Goal: Task Accomplishment & Management: Manage account settings

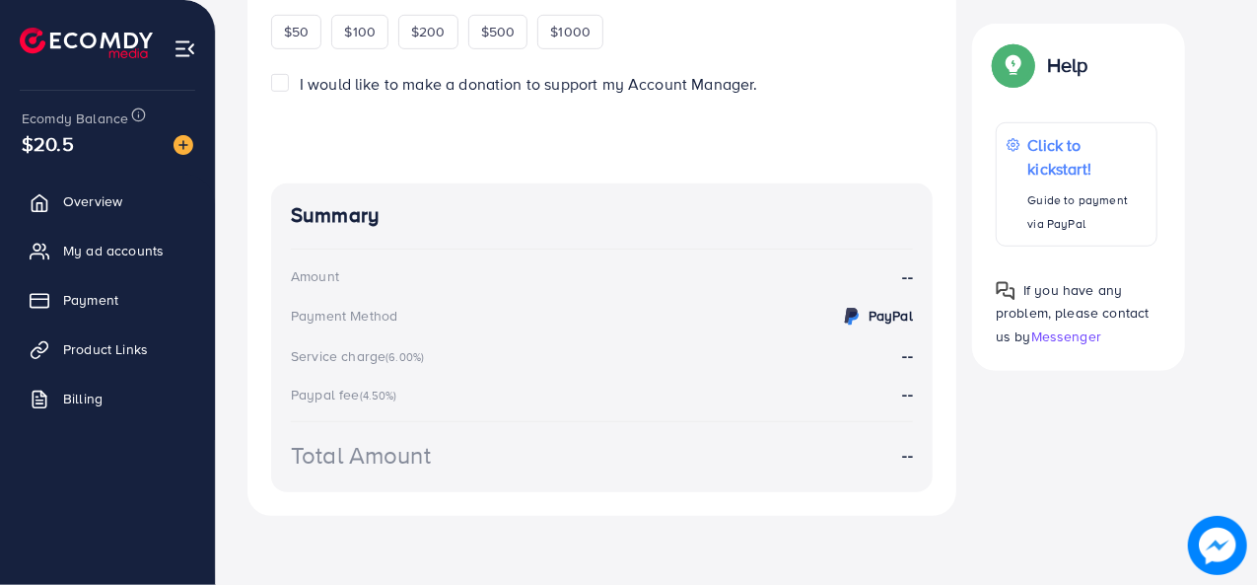
scroll to position [61, 0]
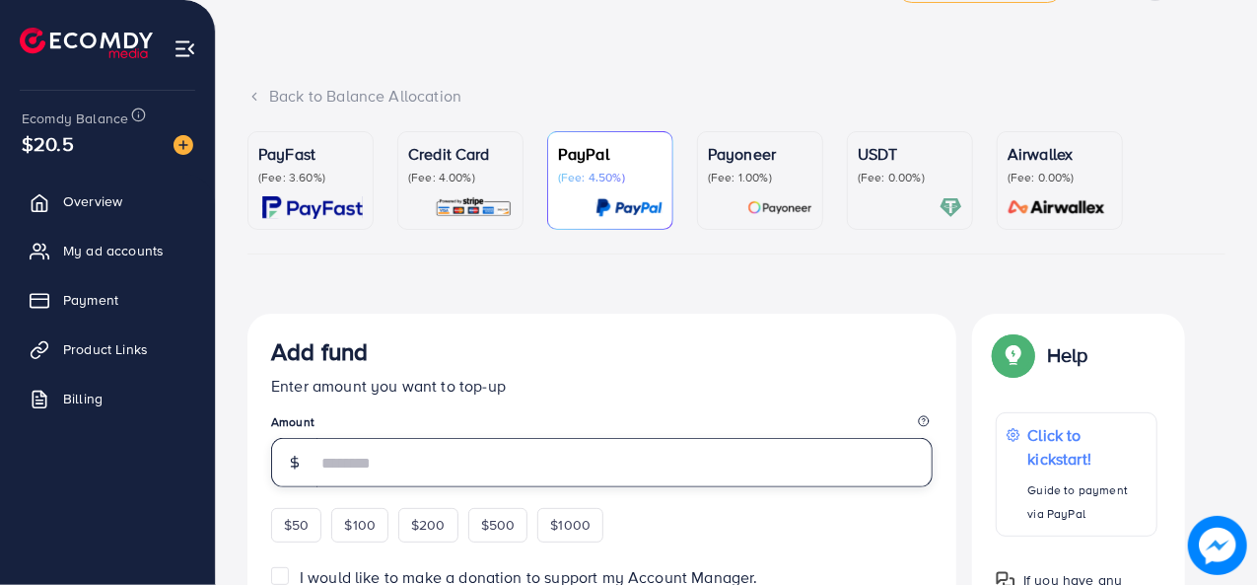
click at [462, 472] on input "number" at bounding box center [625, 462] width 616 height 49
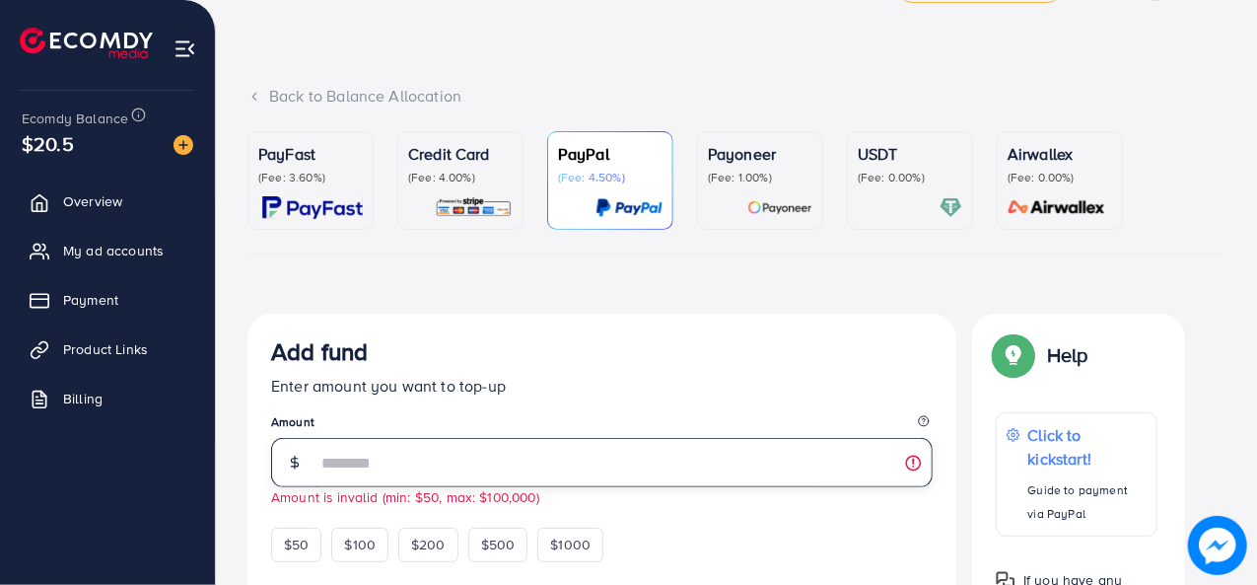
type input "*"
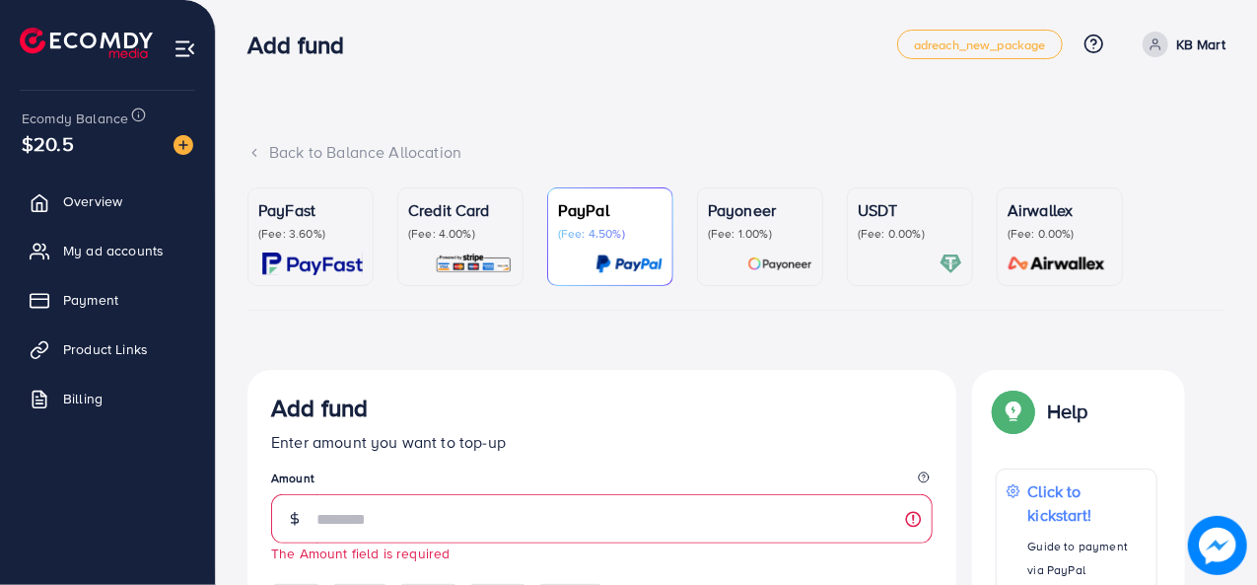
scroll to position [0, 0]
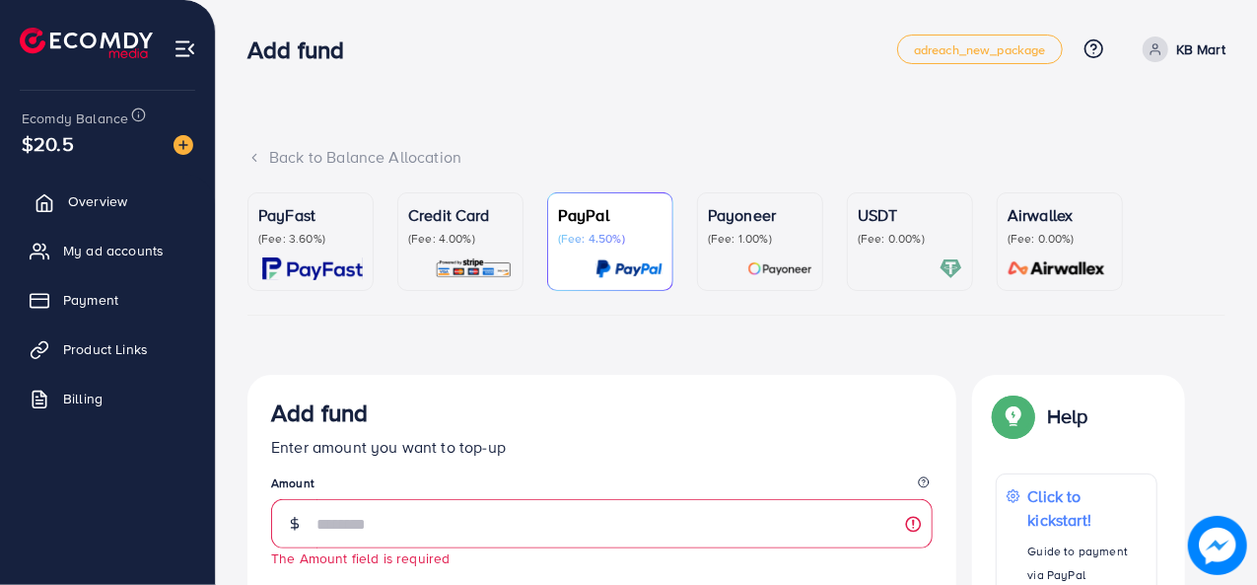
click at [75, 196] on span "Overview" at bounding box center [97, 201] width 59 height 20
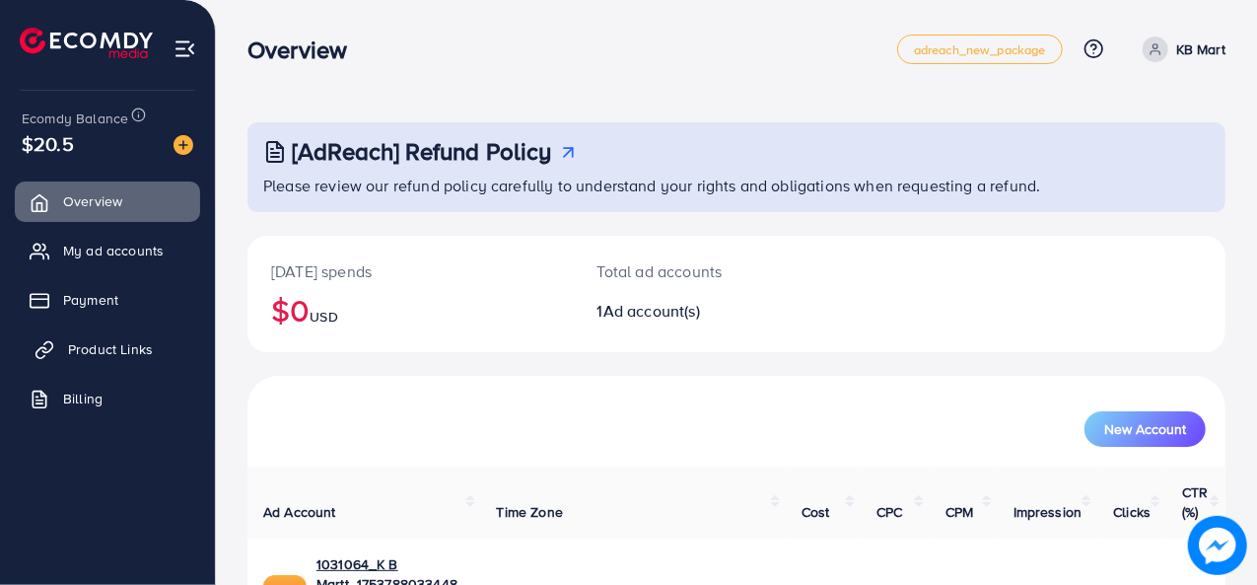
click at [115, 344] on span "Product Links" at bounding box center [110, 349] width 85 height 20
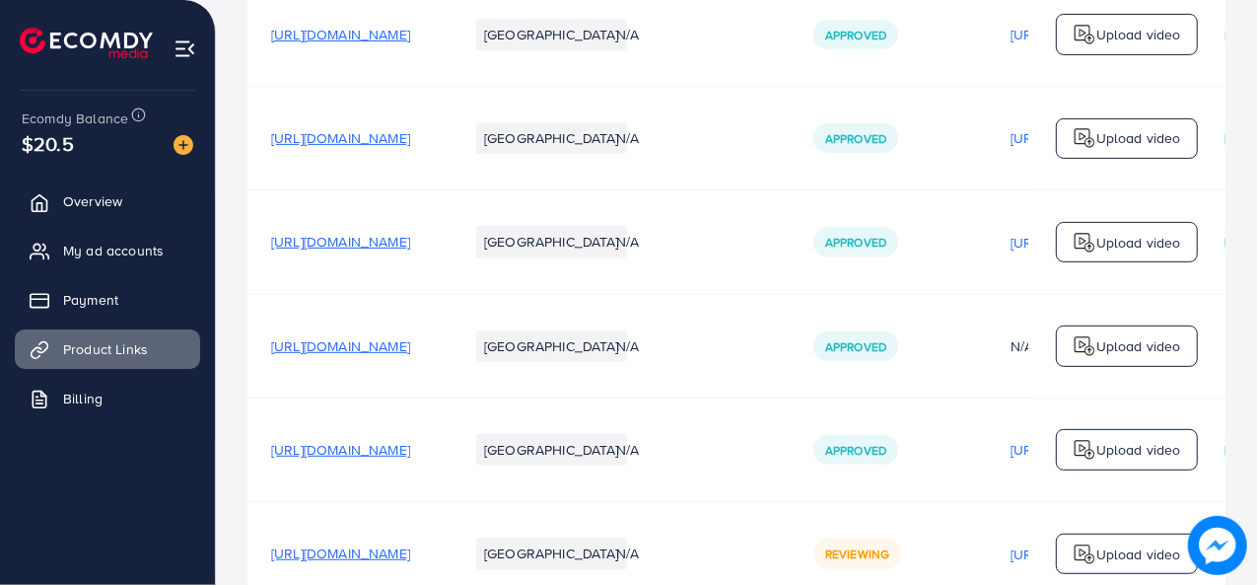
scroll to position [608, 0]
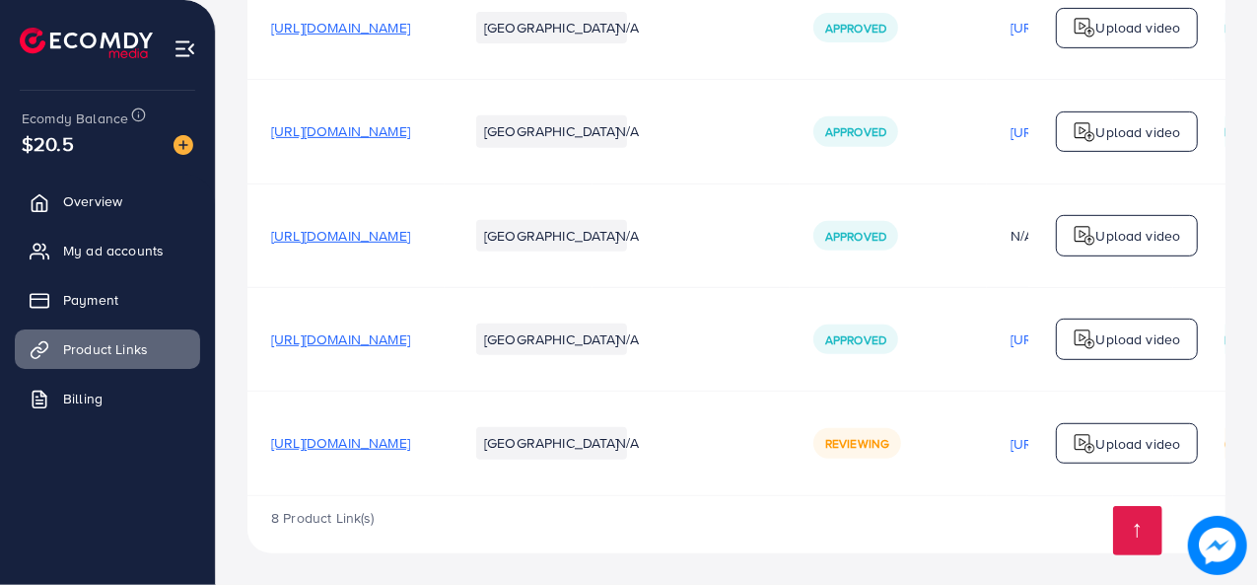
scroll to position [608, 0]
click at [110, 252] on span "My ad accounts" at bounding box center [118, 251] width 101 height 20
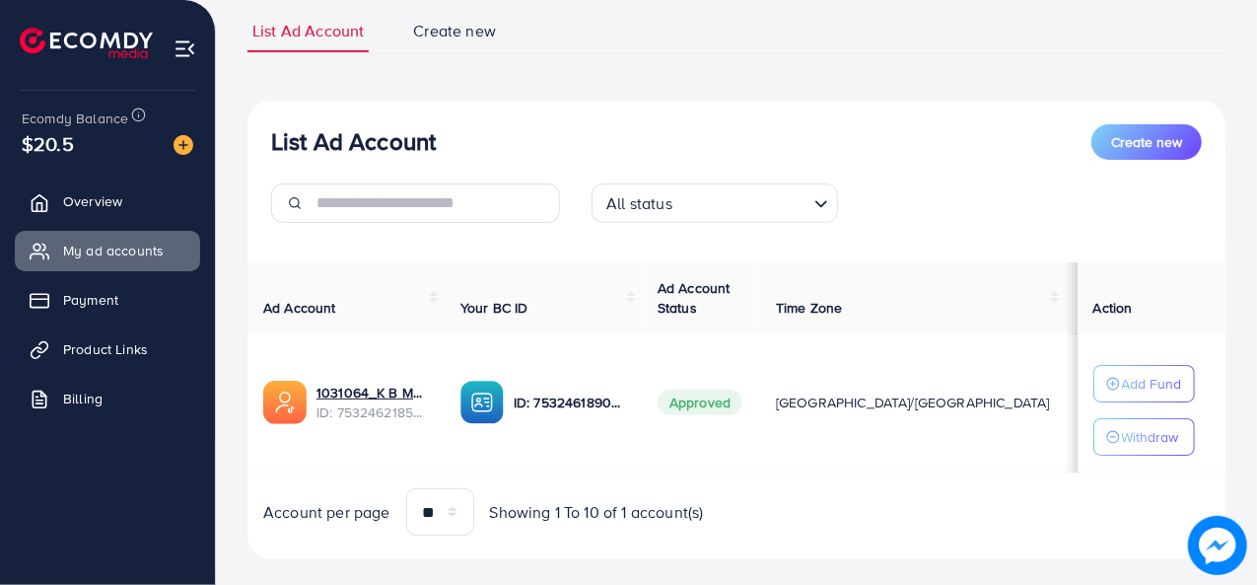
scroll to position [164, 0]
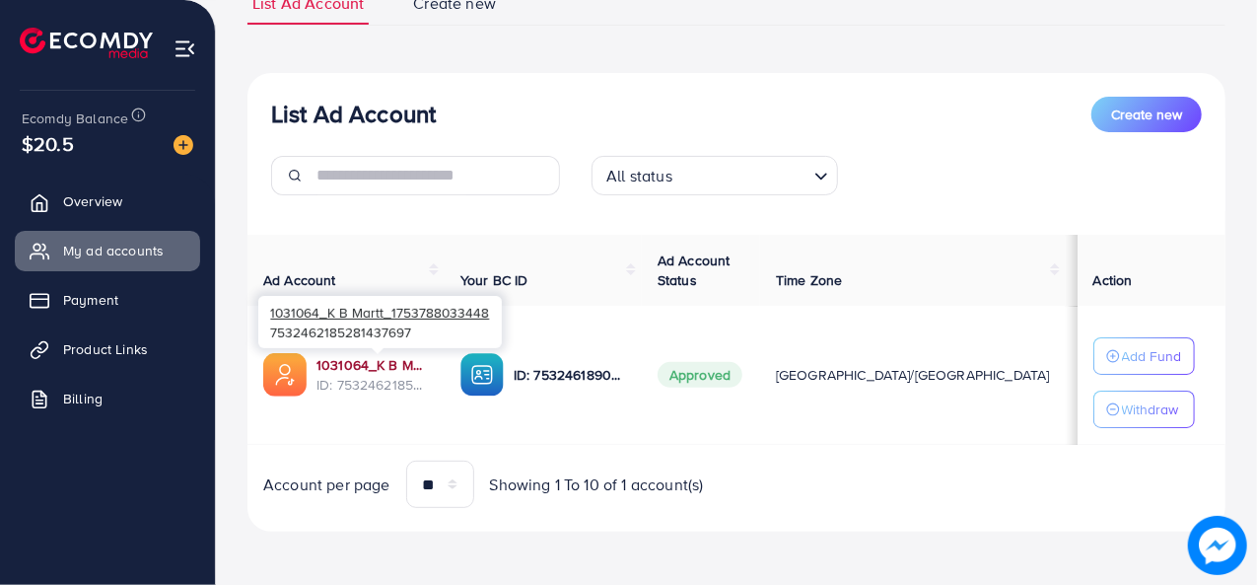
click at [397, 370] on link "1031064_K B Martt_1753788033448" at bounding box center [373, 365] width 112 height 20
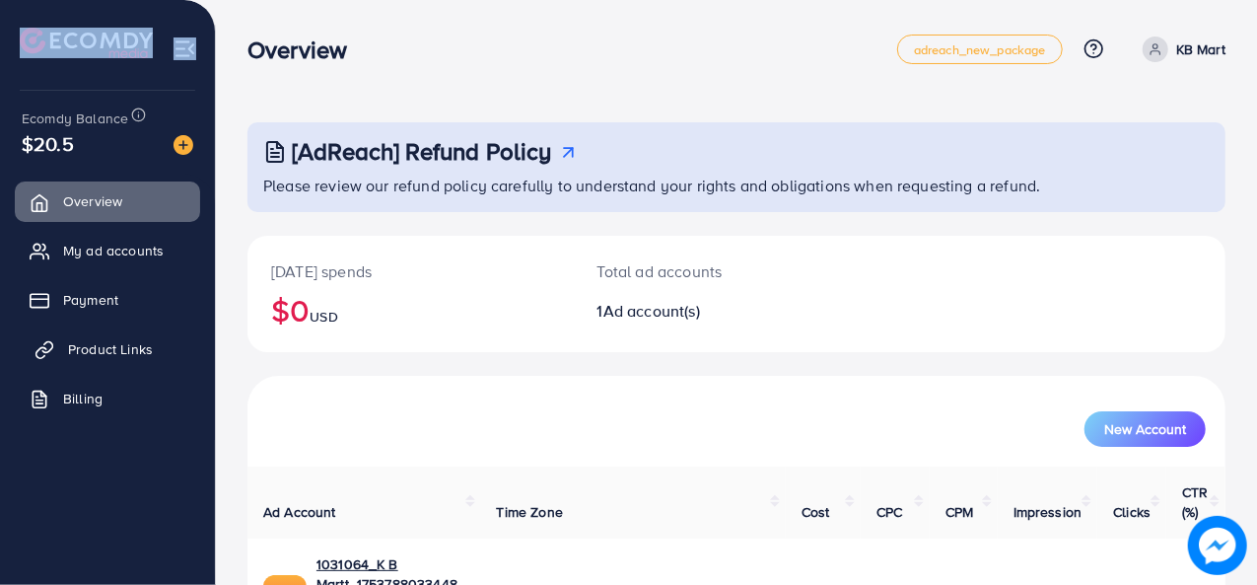
click at [136, 330] on link "Product Links" at bounding box center [107, 348] width 185 height 39
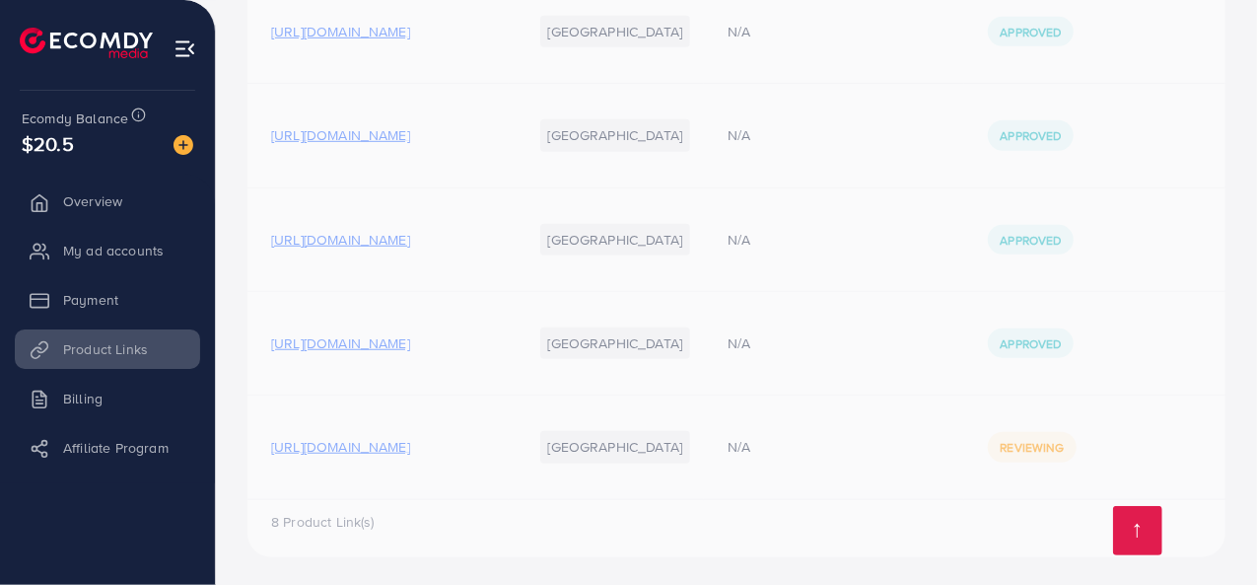
scroll to position [602, 0]
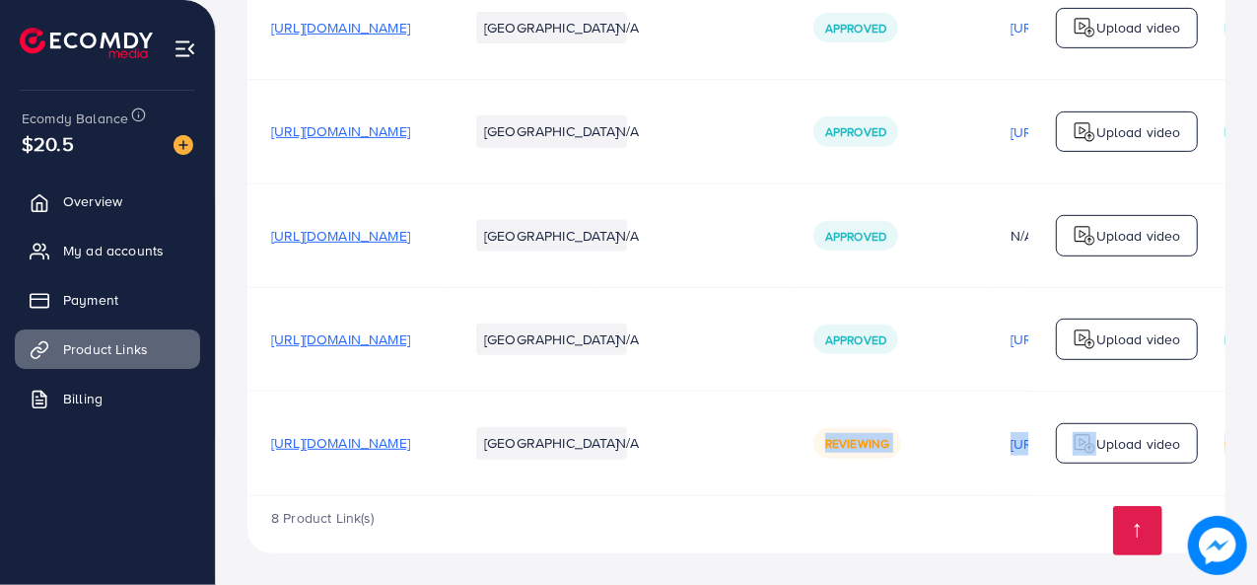
drag, startPoint x: 775, startPoint y: 493, endPoint x: 1064, endPoint y: 491, distance: 289.0
click at [1064, 491] on tr "[URL][DOMAIN_NAME] Pakistan N/A Reviewing [URL][DOMAIN_NAME] Reviewing Upload v…" at bounding box center [908, 444] width 1321 height 104
drag, startPoint x: 549, startPoint y: 492, endPoint x: 732, endPoint y: 494, distance: 182.5
click at [732, 494] on tr "[URL][DOMAIN_NAME] Pakistan N/A Reviewing [URL][DOMAIN_NAME] Reviewing Upload v…" at bounding box center [908, 444] width 1321 height 104
click at [732, 494] on td "N/A" at bounding box center [691, 444] width 197 height 104
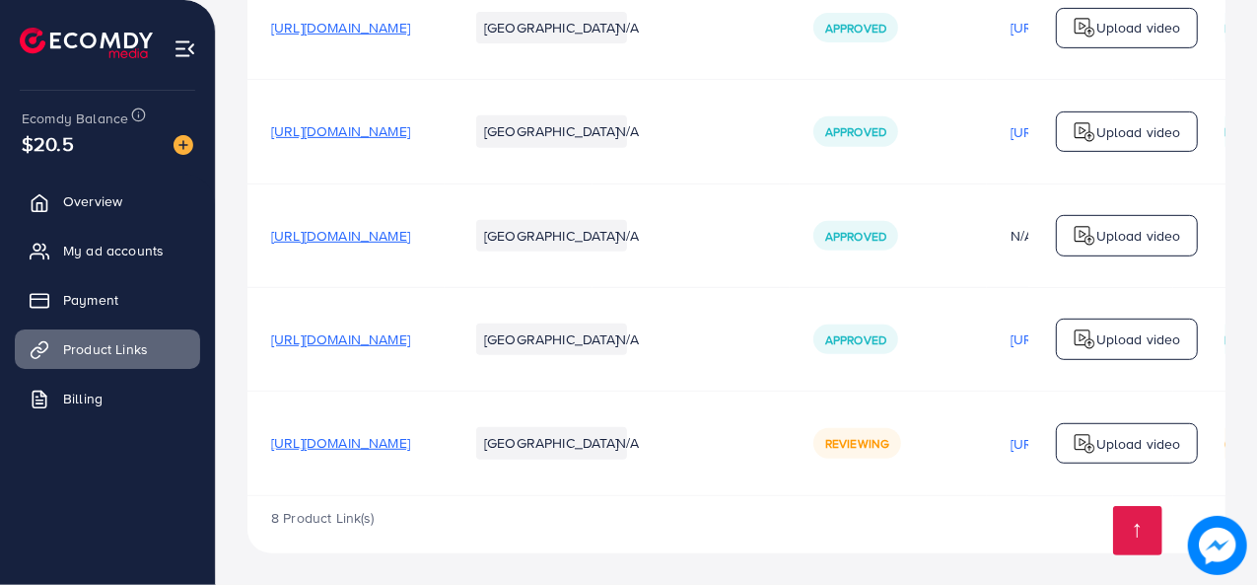
drag, startPoint x: 718, startPoint y: 502, endPoint x: 742, endPoint y: 504, distance: 23.8
click at [742, 504] on div "8 Product Link(s)" at bounding box center [737, 524] width 978 height 57
click at [410, 229] on span "[URL][DOMAIN_NAME]" at bounding box center [340, 236] width 139 height 20
click at [410, 343] on span "[URL][DOMAIN_NAME]" at bounding box center [340, 339] width 139 height 20
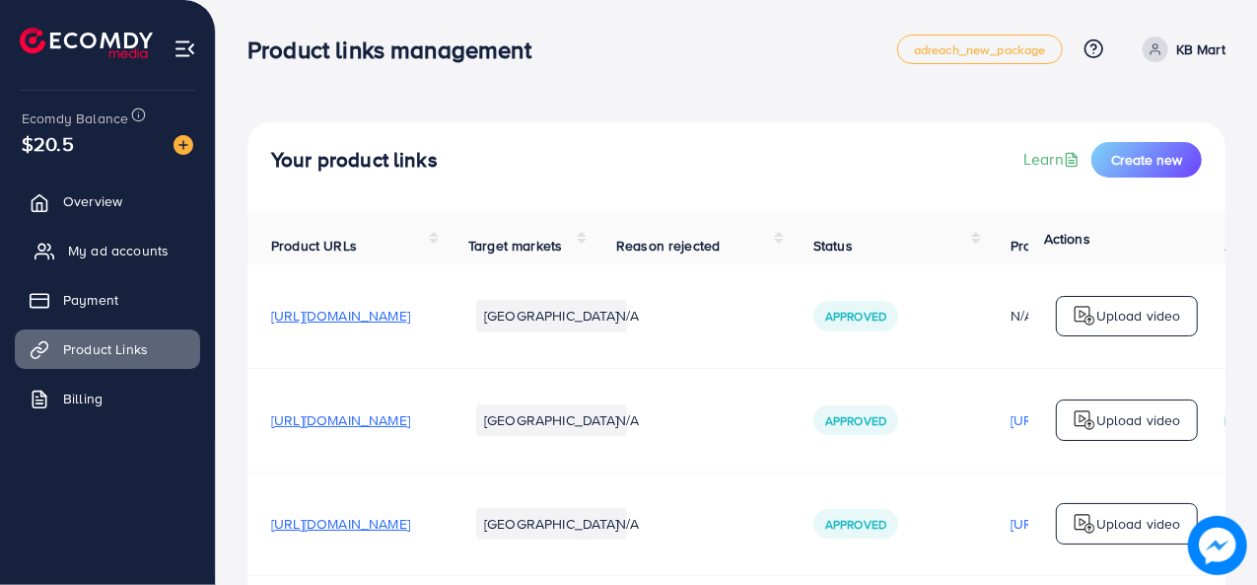
click at [154, 258] on span "My ad accounts" at bounding box center [118, 251] width 101 height 20
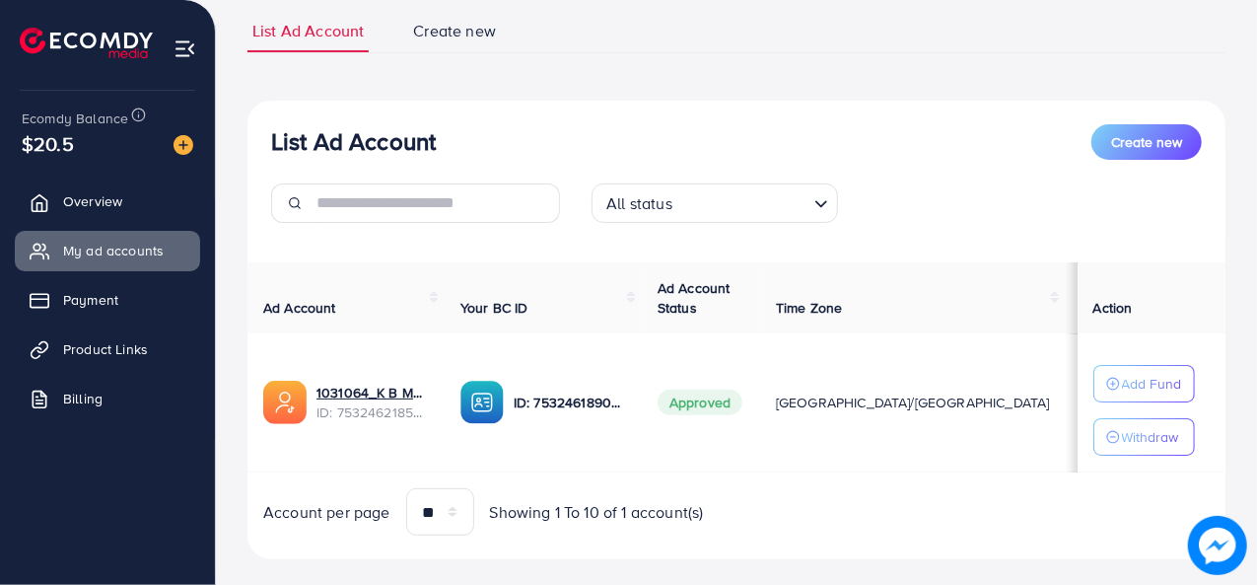
scroll to position [164, 0]
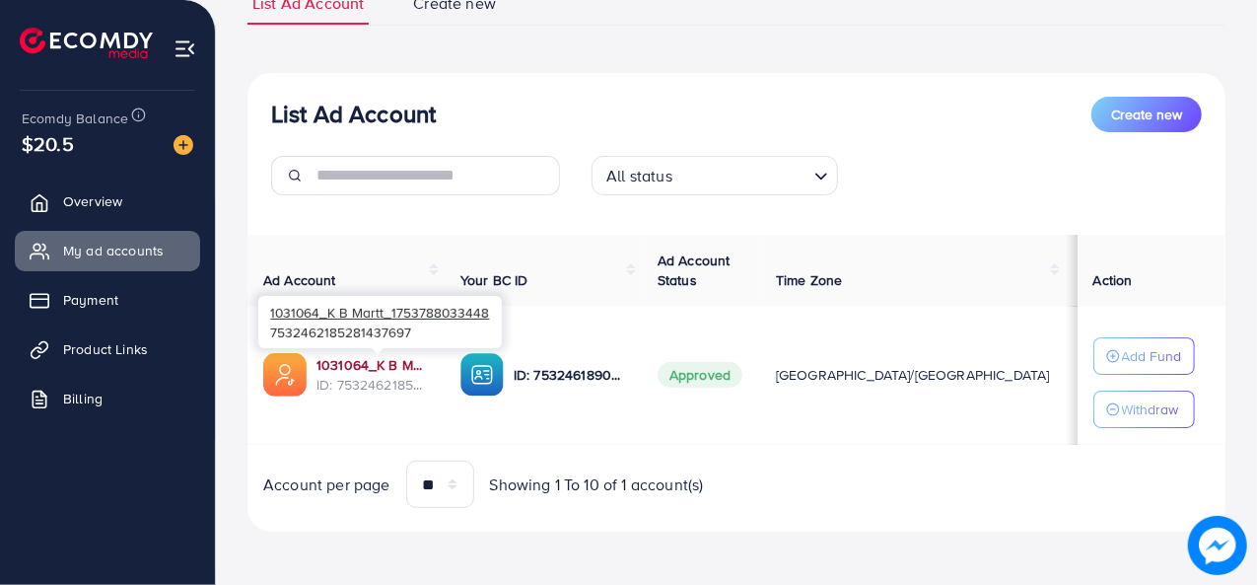
click at [376, 361] on link "1031064_K B Martt_1753788033448" at bounding box center [373, 365] width 112 height 20
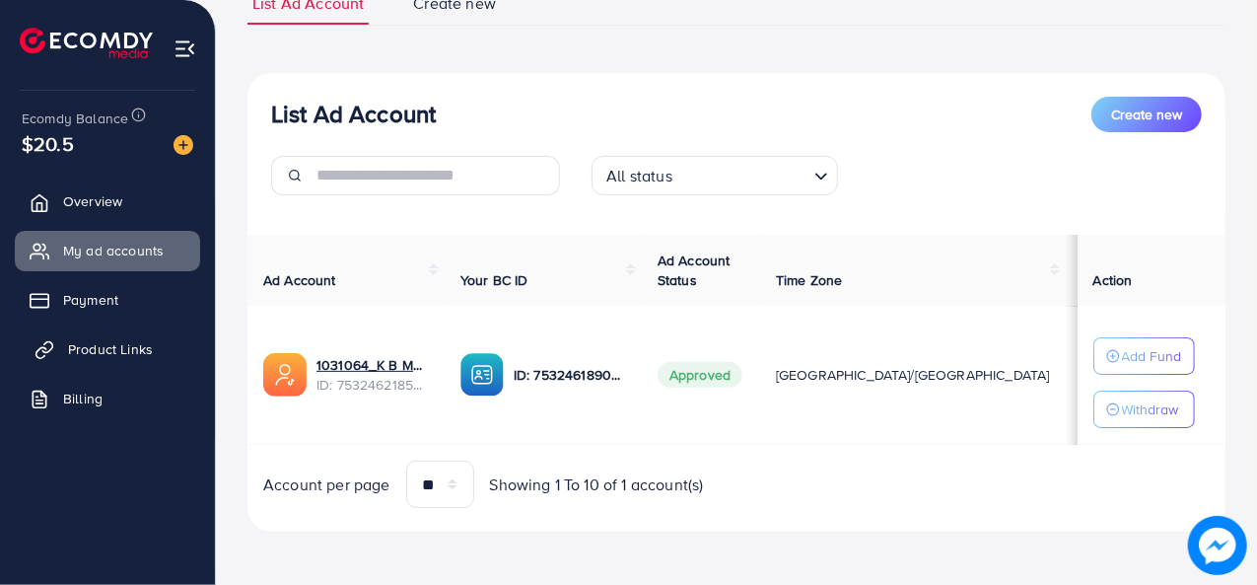
click at [156, 356] on link "Product Links" at bounding box center [107, 348] width 185 height 39
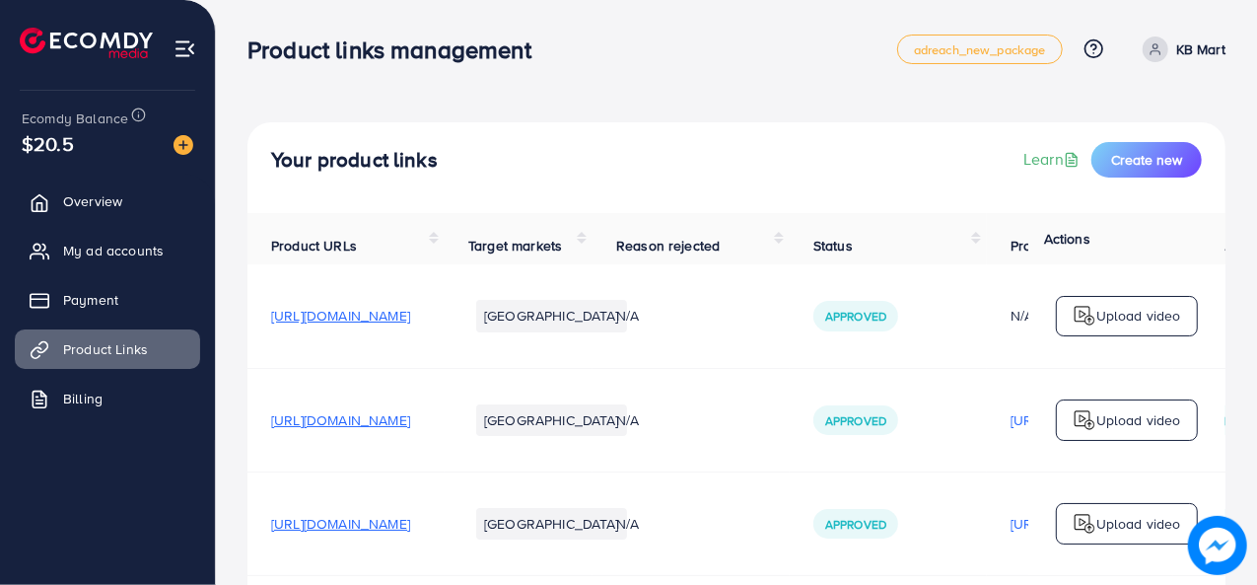
scroll to position [608, 0]
